Goal: Task Accomplishment & Management: Complete application form

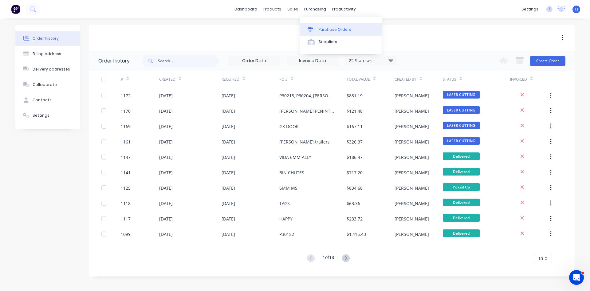
click at [327, 30] on div "Purchase Orders" at bounding box center [335, 30] width 33 height 6
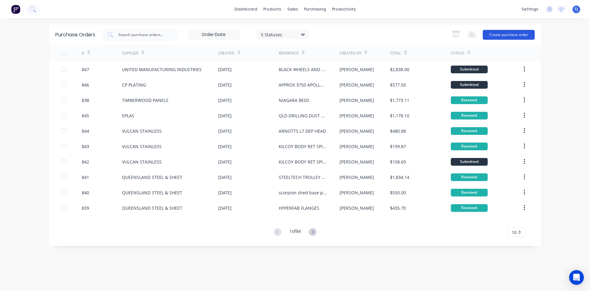
click at [516, 36] on button "Create purchase order" at bounding box center [509, 35] width 52 height 10
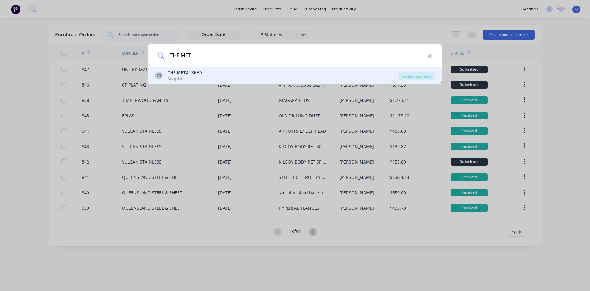
type input "THE MET"
click at [174, 74] on b "THE MET" at bounding box center [177, 72] width 18 height 6
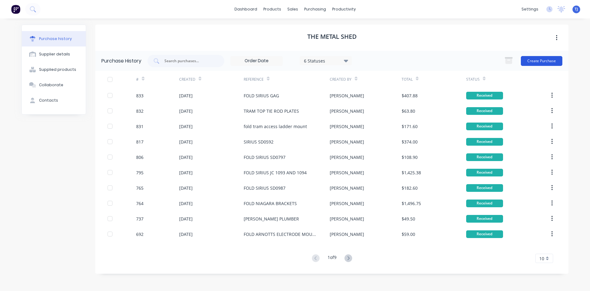
click at [542, 63] on button "Create Purchase" at bounding box center [542, 61] width 42 height 10
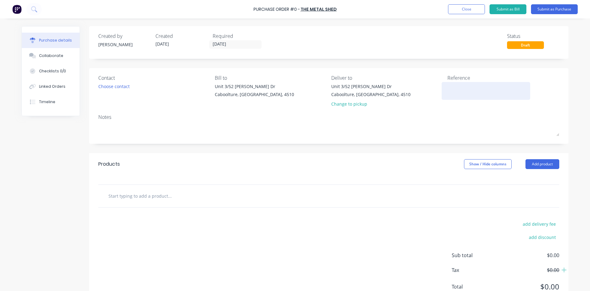
click at [459, 90] on textarea at bounding box center [486, 90] width 77 height 14
type textarea "FOLD STEE;TECH STRAWBERRY TYRAYS"
click at [451, 91] on textarea "FOLD STEE;TECH STRAWBERRY TYRAYS" at bounding box center [486, 90] width 77 height 14
type textarea "x"
type textarea "FOLD STEE;TECH STRAWBERRY TRAYS"
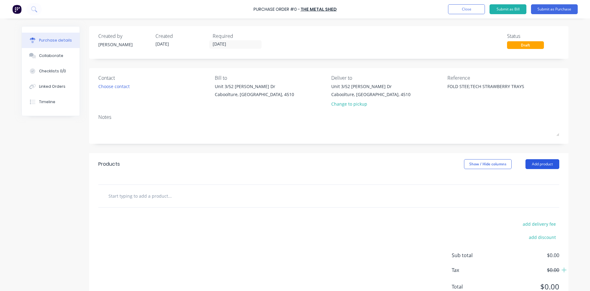
type textarea "x"
type textarea "FOLD STEE;TECH STRAWBERRY TRAYS"
click at [539, 163] on button "Add product" at bounding box center [543, 164] width 34 height 10
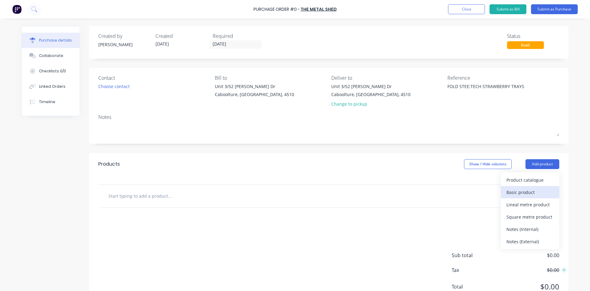
click at [521, 197] on button "Basic product" at bounding box center [530, 192] width 58 height 12
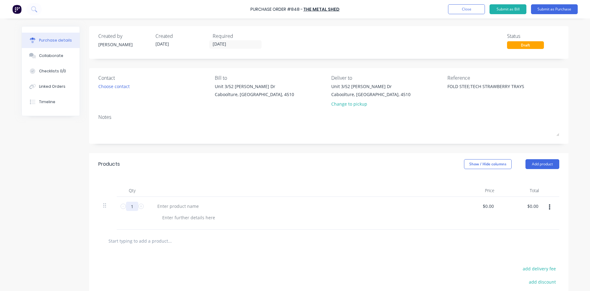
click at [135, 208] on input "1" at bounding box center [132, 205] width 12 height 9
type textarea "x"
type input "2"
type textarea "x"
type input "28"
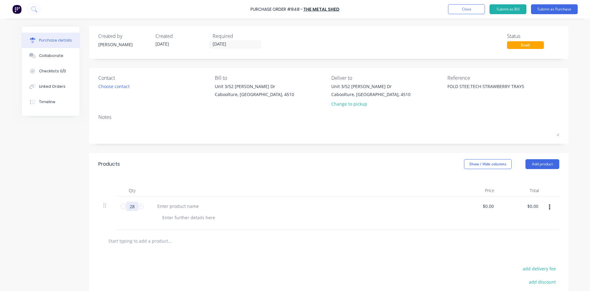
type textarea "x"
type input "28"
type textarea "x"
click at [153, 204] on div at bounding box center [178, 205] width 51 height 9
type textarea "x"
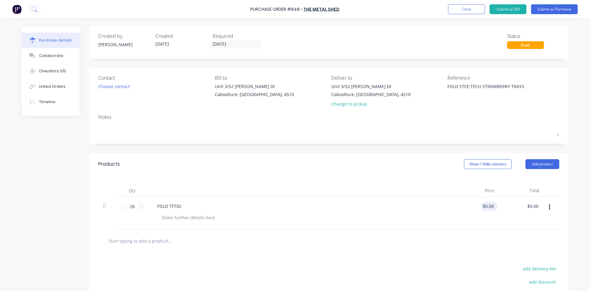
type input "0.0000"
click at [488, 206] on input "0.0000" at bounding box center [488, 205] width 14 height 9
click at [488, 206] on input "0.0000" at bounding box center [487, 205] width 17 height 9
type textarea "x"
click at [488, 206] on input "0.0000" at bounding box center [487, 205] width 17 height 9
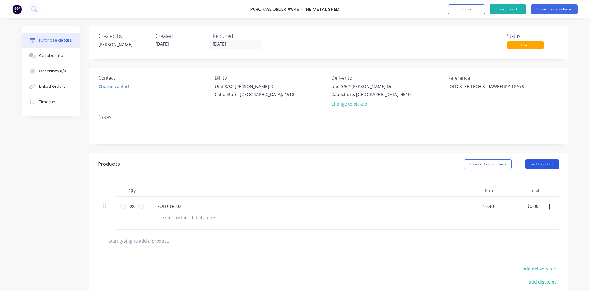
type input "10.40"
type textarea "x"
type input "$10.40"
type input "$291.20"
click at [536, 160] on button "Add product" at bounding box center [543, 164] width 34 height 10
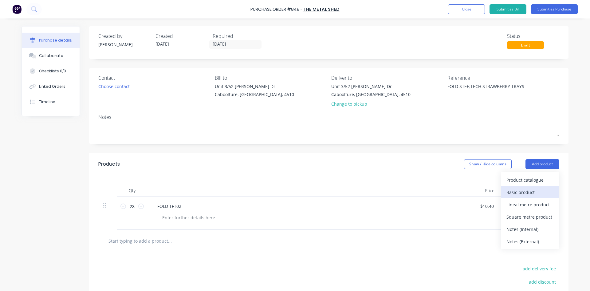
click at [525, 193] on div "Basic product" at bounding box center [530, 192] width 47 height 9
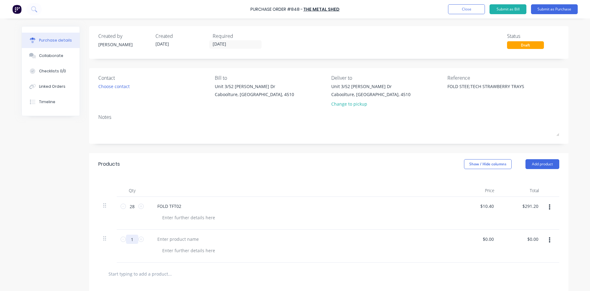
click at [127, 240] on input "1" at bounding box center [132, 238] width 12 height 9
type textarea "x"
type input "5"
type textarea "x"
type input "50"
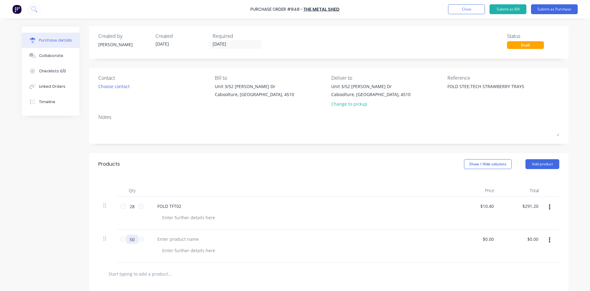
type textarea "x"
type input "50"
type textarea "x"
type input "0"
type input "9.26"
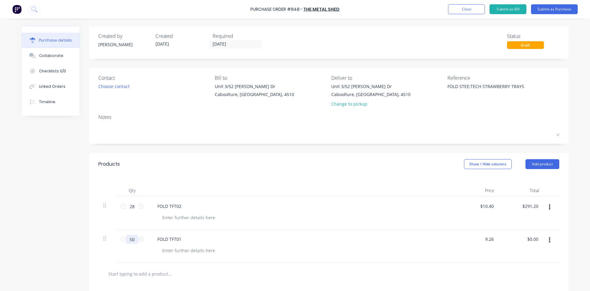
type textarea "x"
type input "$9.26"
type input "463.00"
type textarea "x"
type input "$463.00"
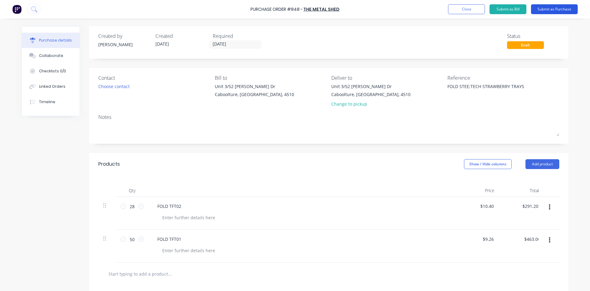
click at [552, 8] on button "Submit as Purchase" at bounding box center [554, 9] width 47 height 10
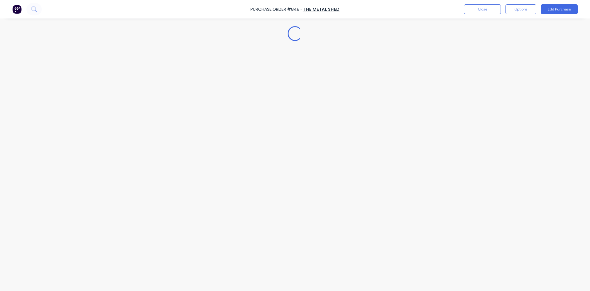
type textarea "x"
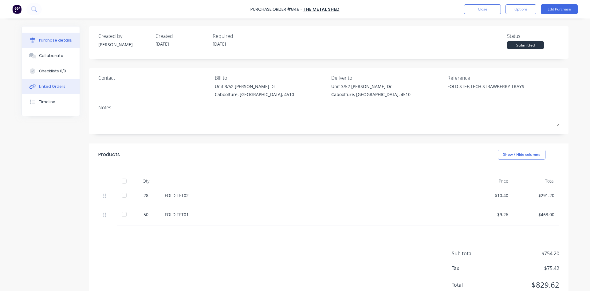
click at [53, 84] on div "Linked Orders" at bounding box center [52, 87] width 26 height 6
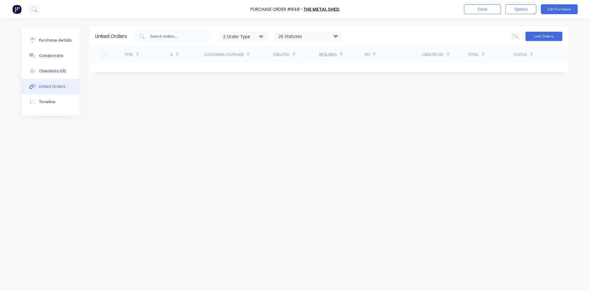
click at [539, 34] on button "Link Orders" at bounding box center [544, 36] width 37 height 9
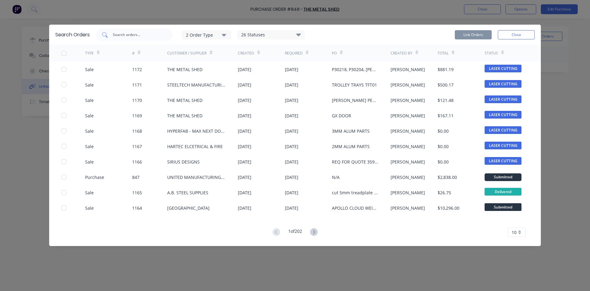
click at [128, 35] on input "text" at bounding box center [137, 35] width 51 height 6
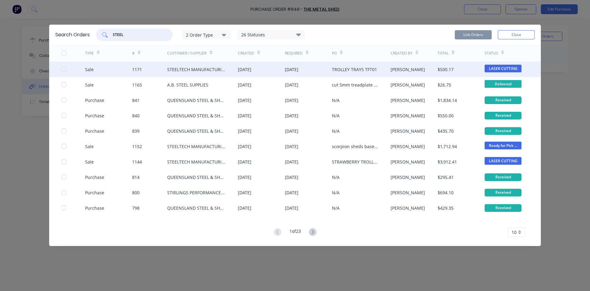
click at [63, 70] on div at bounding box center [64, 69] width 12 height 12
type input "STEEL"
click at [466, 34] on button "Link Orders" at bounding box center [473, 34] width 37 height 9
